Goal: Task Accomplishment & Management: Complete application form

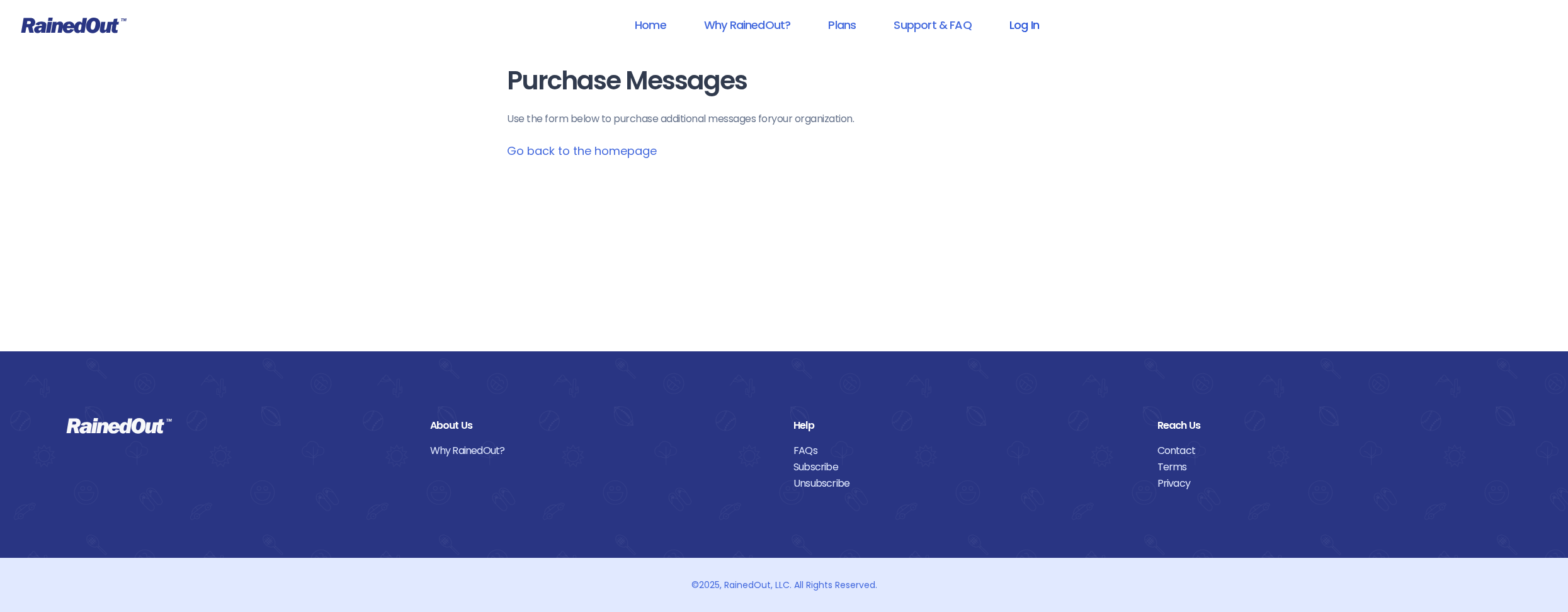
click at [1021, 25] on link "Log In" at bounding box center [1024, 25] width 62 height 28
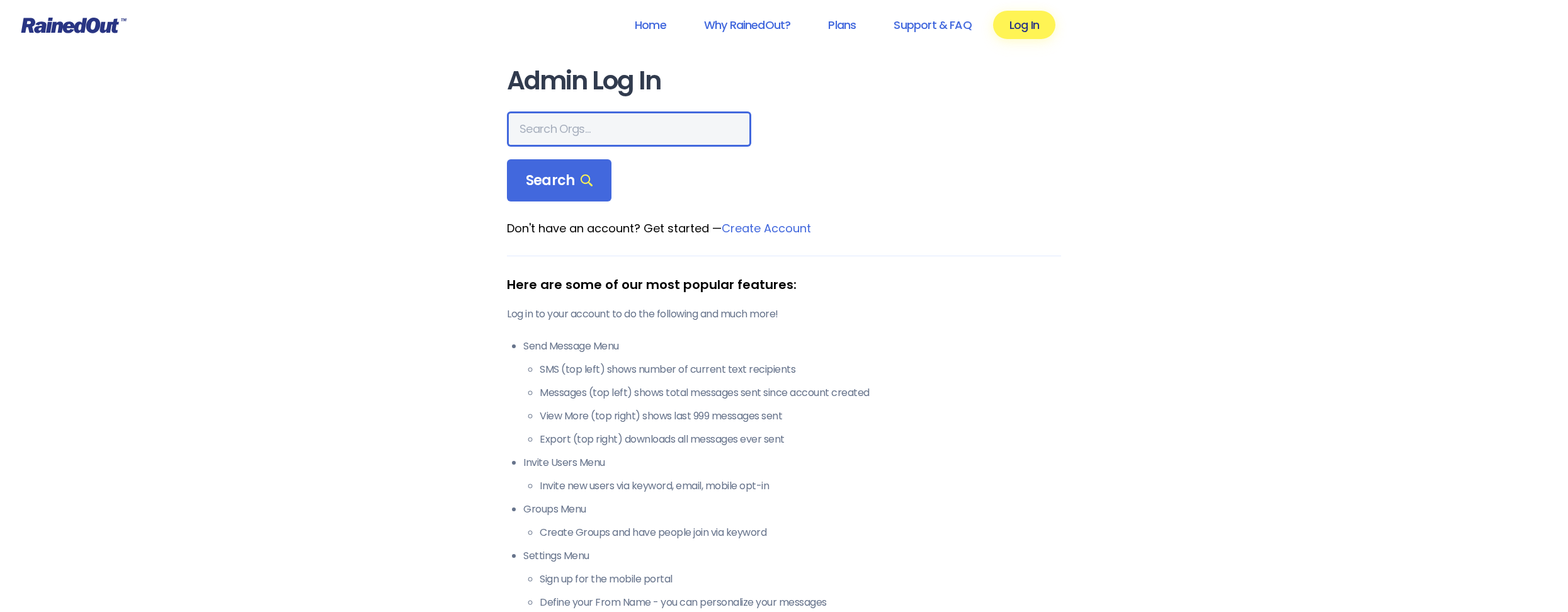
click at [649, 137] on input "text" at bounding box center [629, 129] width 244 height 35
type input "[GEOGRAPHIC_DATA]"
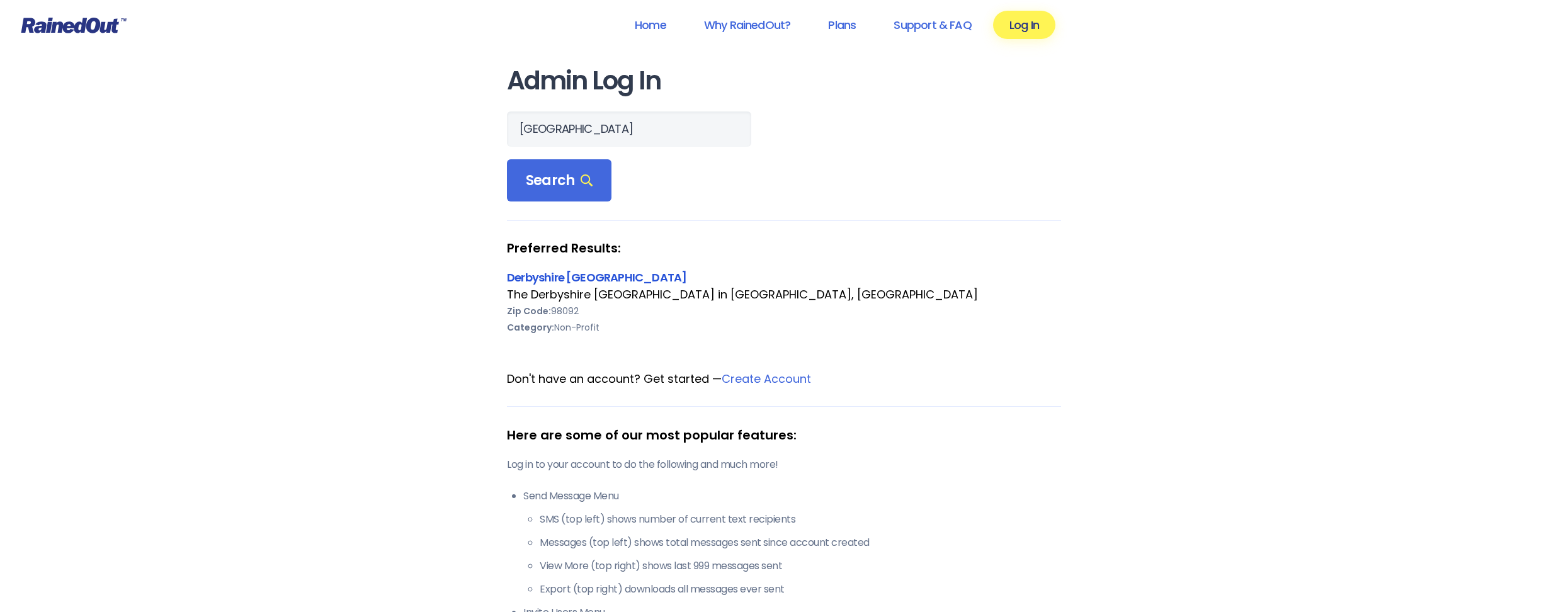
click at [617, 276] on link "Derbyshire [GEOGRAPHIC_DATA]" at bounding box center [596, 278] width 180 height 16
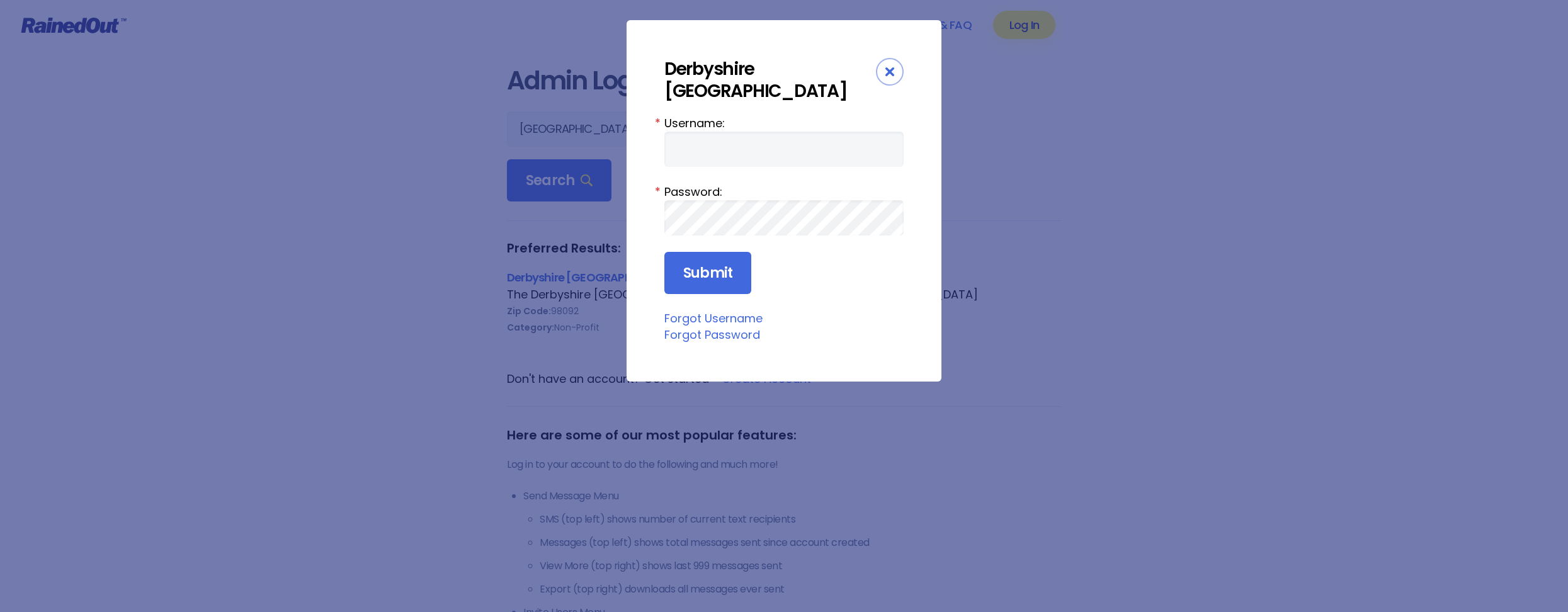
click at [665, 344] on nordpass-portal at bounding box center [665, 344] width 0 height 0
type input "WaterAdmin"
click at [698, 272] on input "Submit" at bounding box center [708, 273] width 87 height 42
